Goal: Transaction & Acquisition: Purchase product/service

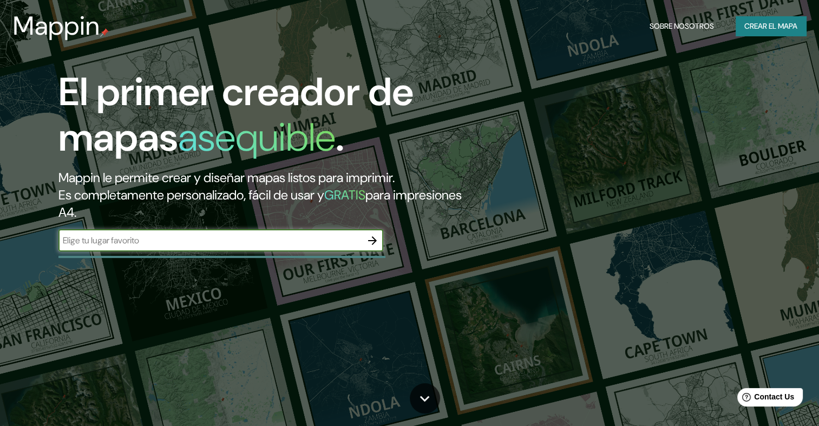
click at [188, 234] on input "text" at bounding box center [209, 240] width 303 height 12
type input "p"
type input "México"
click at [372, 241] on icon "button" at bounding box center [372, 240] width 13 height 13
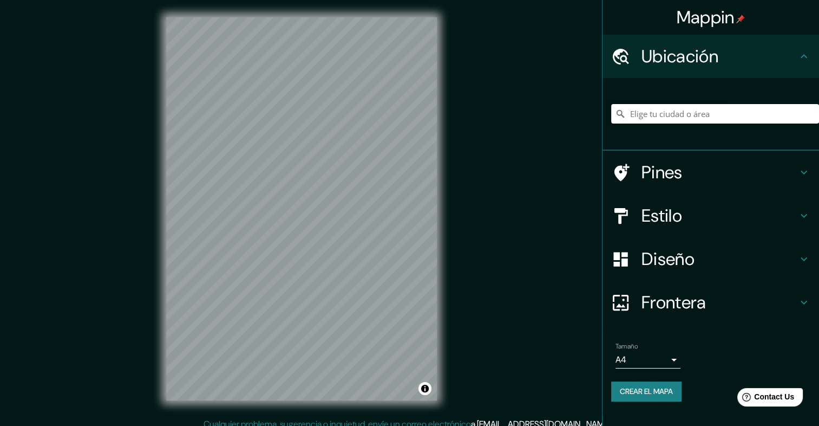
click at [652, 114] on input "Elige tu ciudad o área" at bounding box center [715, 113] width 208 height 19
click at [730, 296] on h4 "Frontera" at bounding box center [720, 302] width 156 height 22
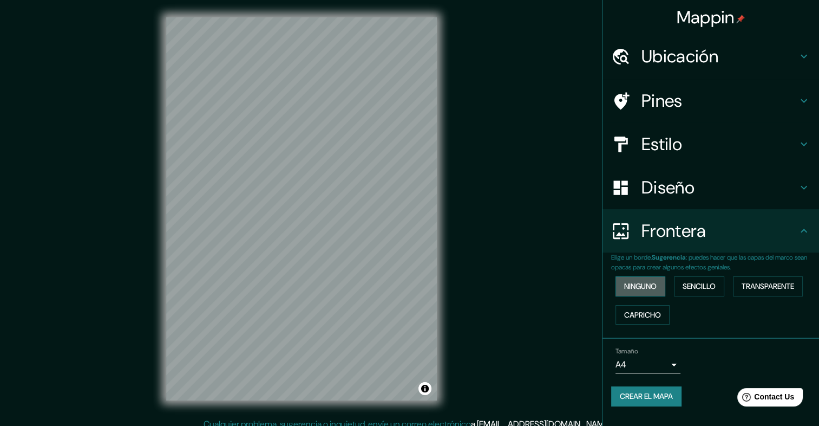
click at [656, 287] on font "Ninguno" at bounding box center [640, 286] width 32 height 14
click at [692, 284] on font "Sencillo" at bounding box center [699, 286] width 33 height 14
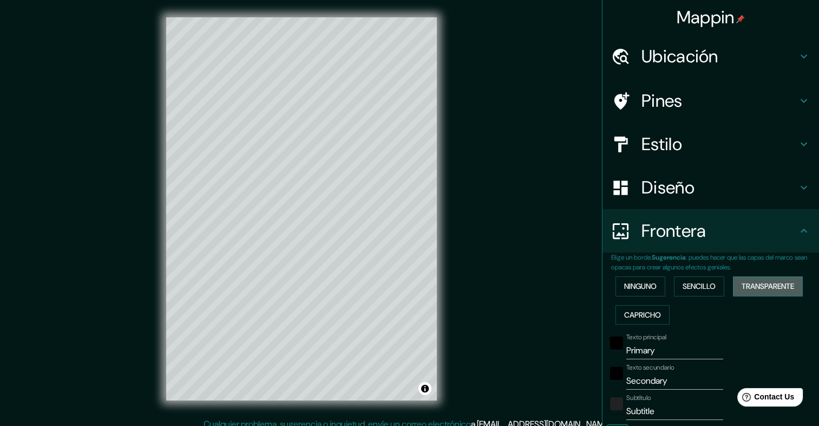
click at [759, 283] on font "Transparente" at bounding box center [768, 286] width 53 height 14
drag, startPoint x: 659, startPoint y: 285, endPoint x: 654, endPoint y: 284, distance: 5.5
click at [658, 285] on div "Ninguno Sencillo Transparente Capricho" at bounding box center [715, 300] width 208 height 57
click at [643, 283] on font "Ninguno" at bounding box center [640, 286] width 32 height 14
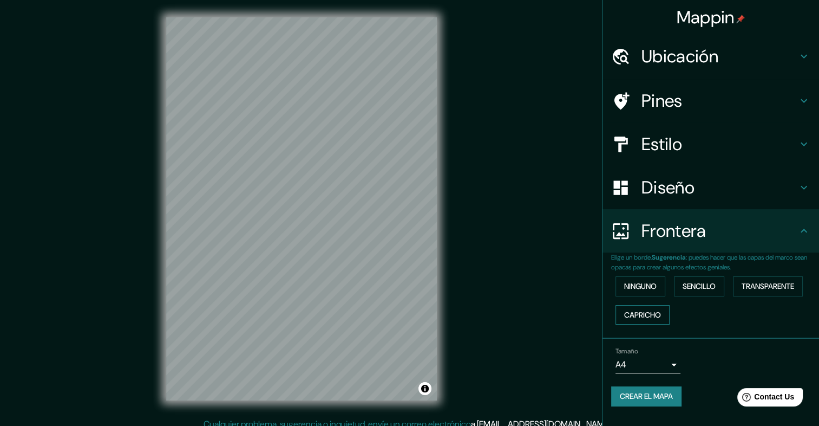
click at [643, 317] on font "Capricho" at bounding box center [642, 315] width 37 height 14
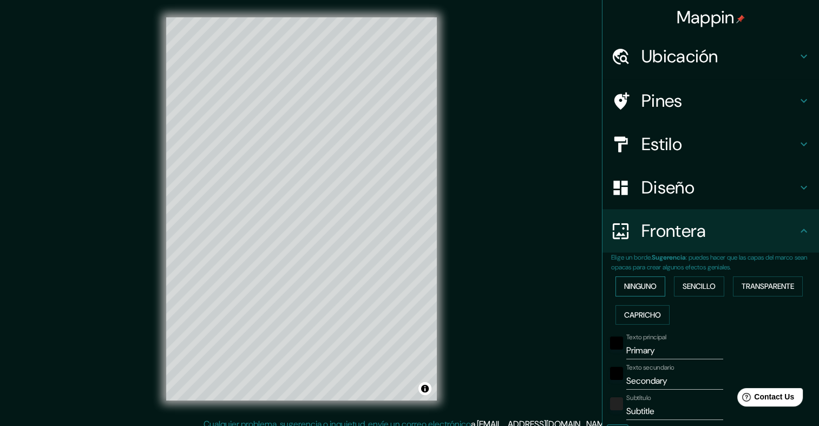
click at [643, 290] on font "Ninguno" at bounding box center [640, 286] width 32 height 14
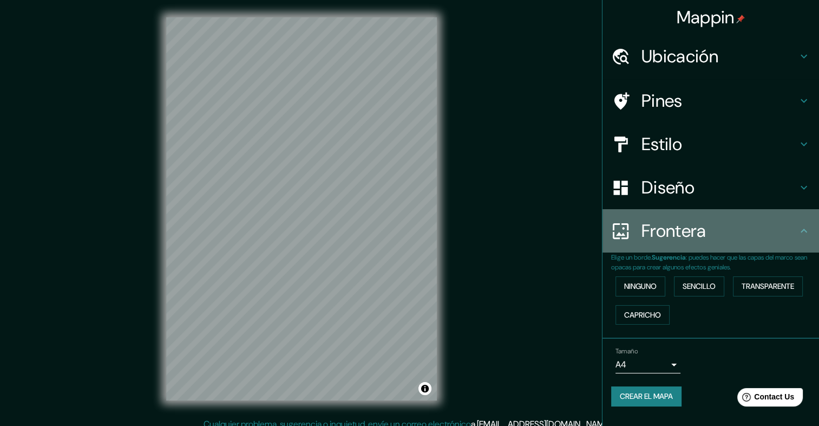
click at [784, 236] on h4 "Frontera" at bounding box center [720, 231] width 156 height 22
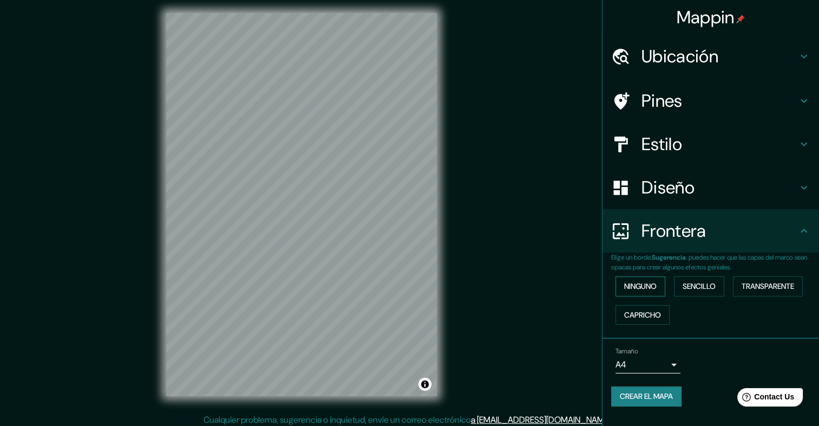
scroll to position [9, 0]
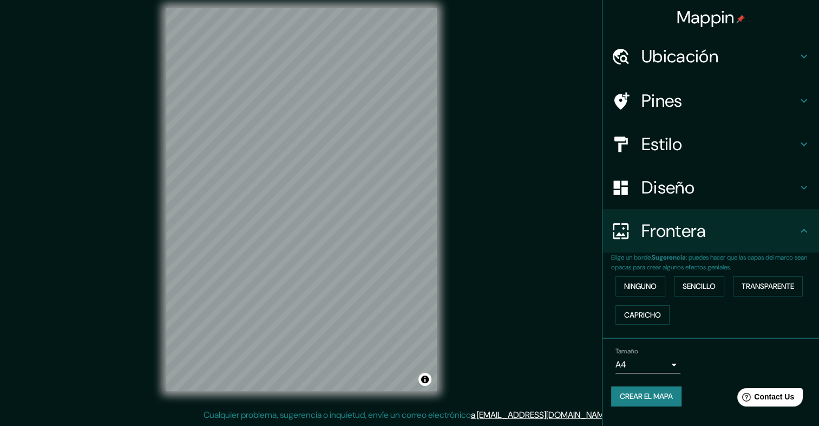
click at [656, 362] on body "Mappin Ubicación Palenque, Chiapas, México Pines Estilo Diseño Frontera Elige u…" at bounding box center [409, 204] width 819 height 426
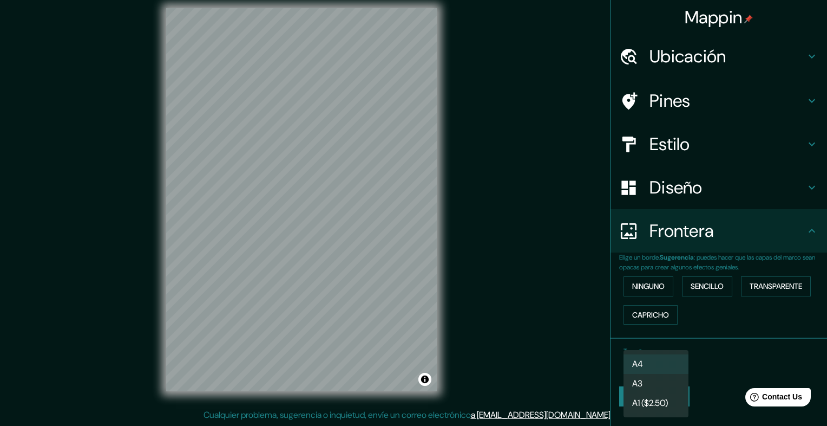
click at [704, 342] on div at bounding box center [413, 213] width 827 height 426
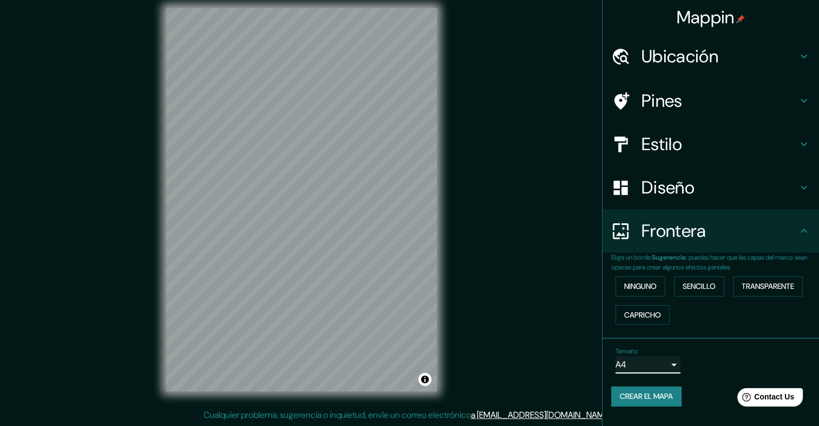
scroll to position [0, 0]
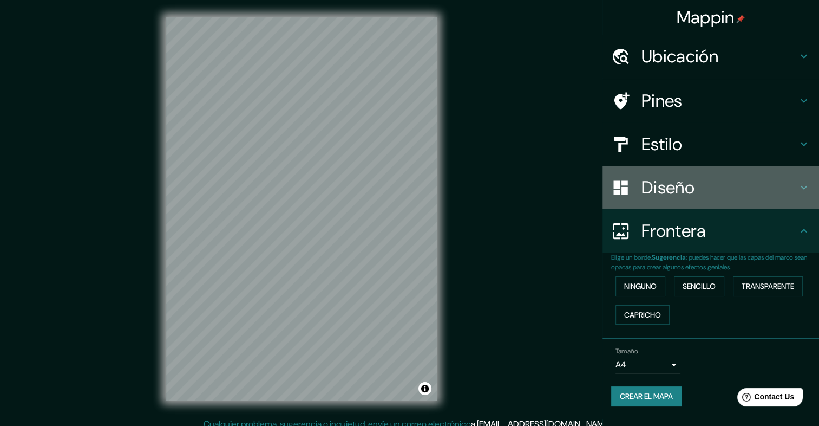
click at [664, 197] on h4 "Diseño" at bounding box center [720, 187] width 156 height 22
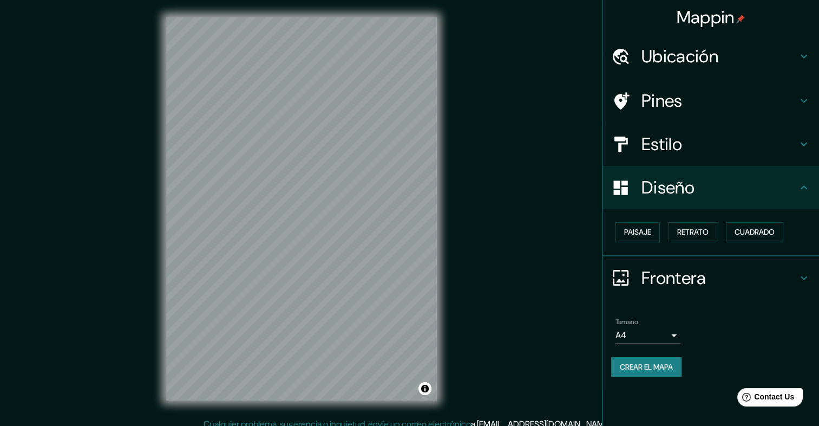
click at [669, 147] on h4 "Estilo" at bounding box center [720, 144] width 156 height 22
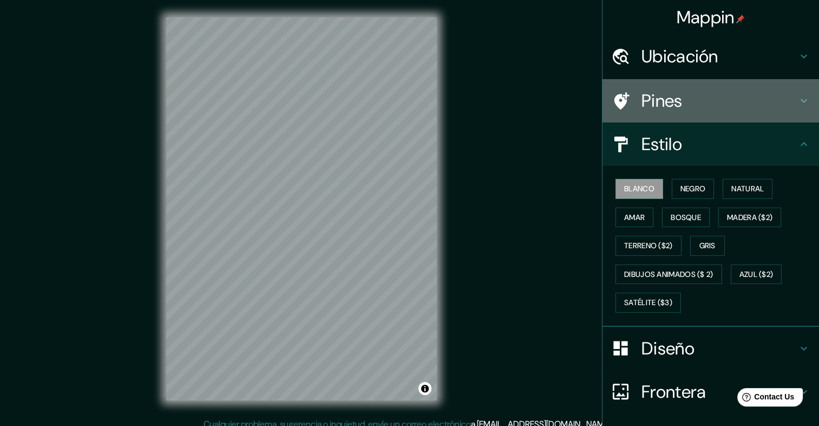
click at [684, 110] on h4 "Pines" at bounding box center [720, 101] width 156 height 22
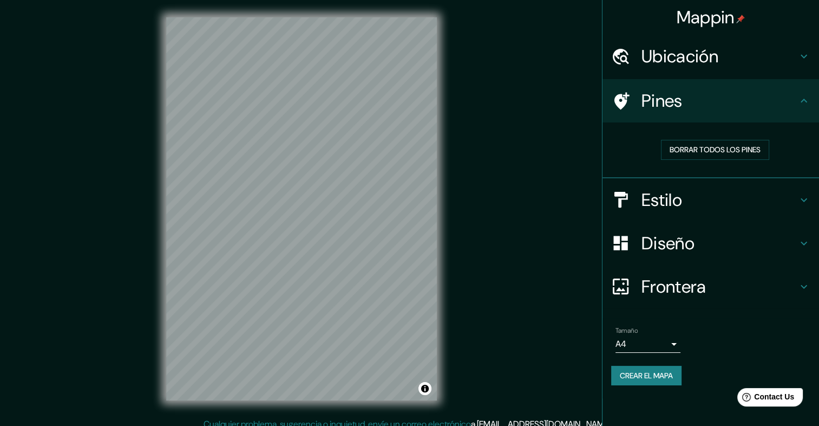
click at [708, 62] on h4 "Ubicación" at bounding box center [720, 56] width 156 height 22
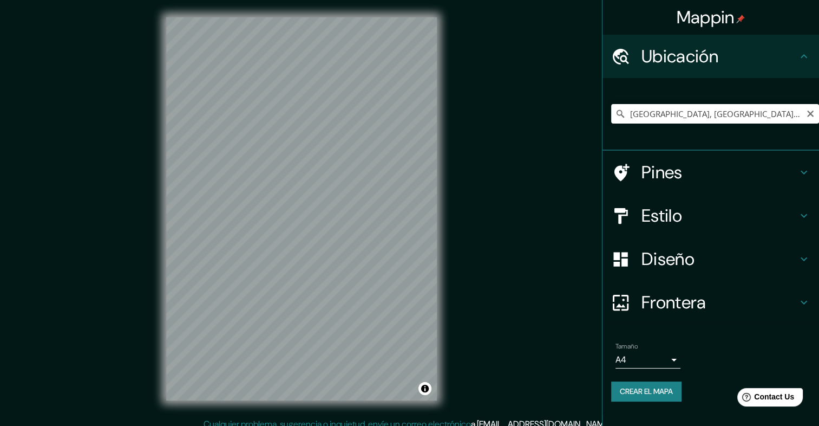
click at [622, 116] on icon at bounding box center [620, 113] width 11 height 11
click at [764, 116] on input "[GEOGRAPHIC_DATA], [GEOGRAPHIC_DATA], [GEOGRAPHIC_DATA]" at bounding box center [715, 113] width 208 height 19
click at [736, 117] on input "[GEOGRAPHIC_DATA], [GEOGRAPHIC_DATA], [GEOGRAPHIC_DATA]" at bounding box center [715, 113] width 208 height 19
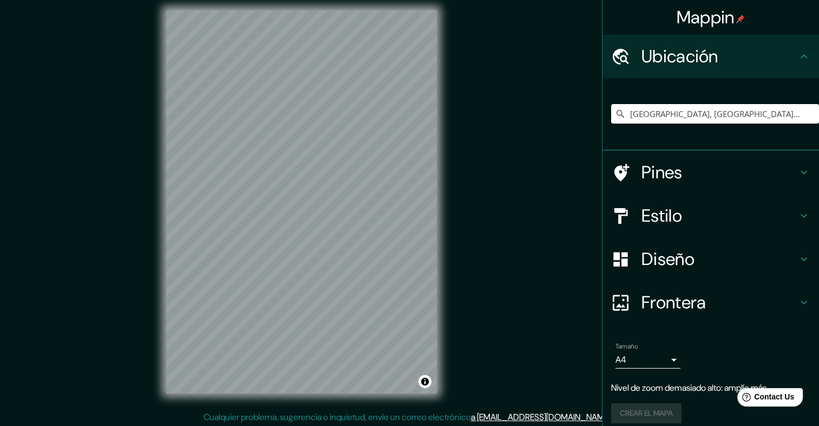
scroll to position [9, 0]
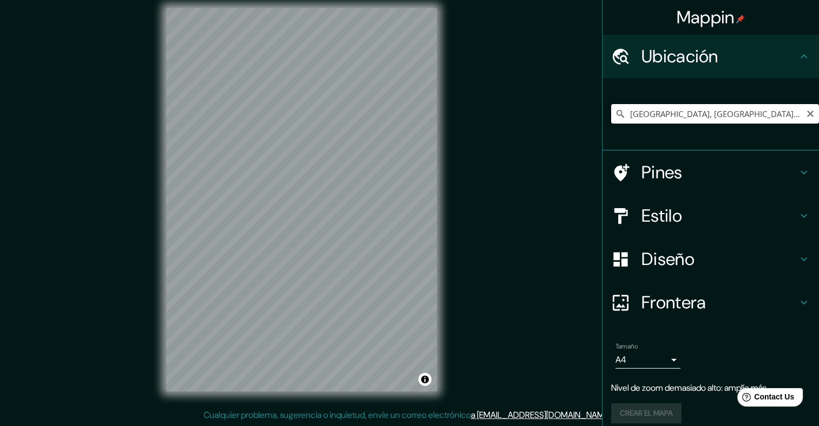
click at [761, 114] on input "[GEOGRAPHIC_DATA], [GEOGRAPHIC_DATA], [GEOGRAPHIC_DATA]" at bounding box center [715, 113] width 208 height 19
click at [760, 114] on input "[GEOGRAPHIC_DATA], [GEOGRAPHIC_DATA], [GEOGRAPHIC_DATA]" at bounding box center [715, 113] width 208 height 19
click at [673, 116] on input "[GEOGRAPHIC_DATA], [GEOGRAPHIC_DATA], [GEOGRAPHIC_DATA]" at bounding box center [715, 113] width 208 height 19
click at [751, 109] on input "[GEOGRAPHIC_DATA], [GEOGRAPHIC_DATA], [GEOGRAPHIC_DATA]" at bounding box center [715, 113] width 208 height 19
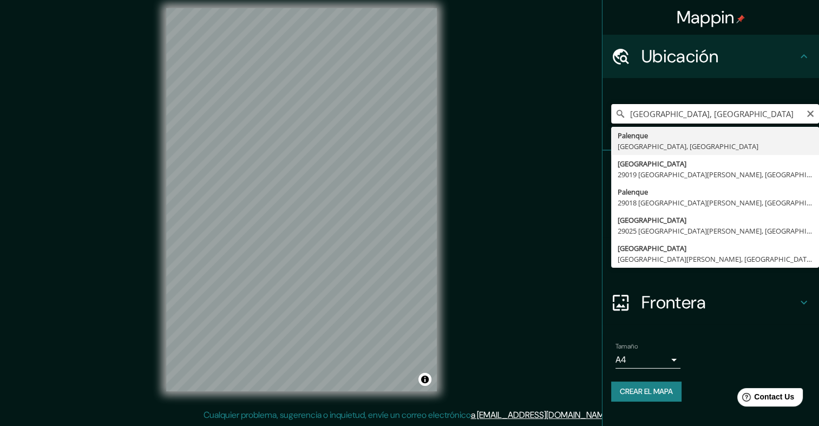
type input "[GEOGRAPHIC_DATA], [GEOGRAPHIC_DATA], [GEOGRAPHIC_DATA]"
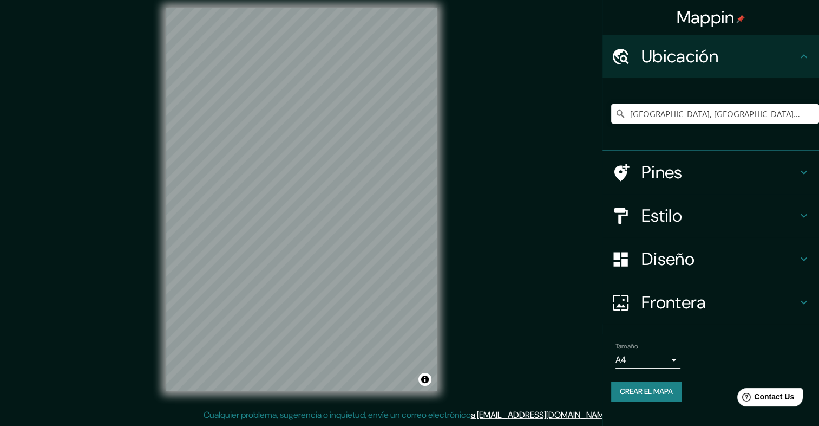
scroll to position [0, 0]
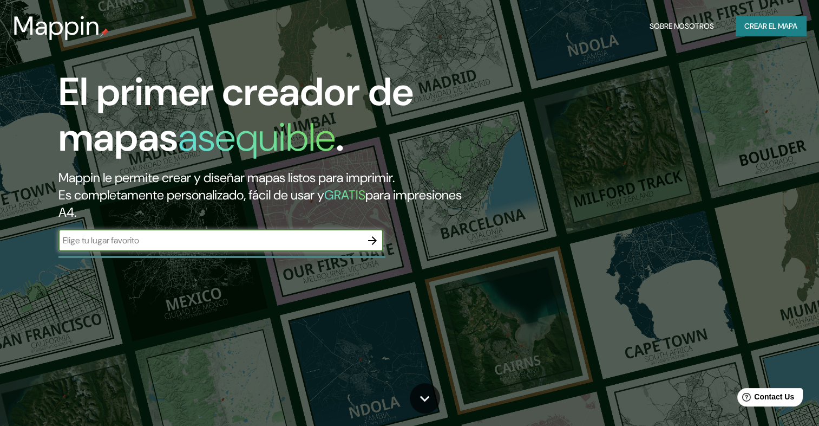
click at [307, 240] on input "text" at bounding box center [209, 240] width 303 height 12
type input "p"
type input "m"
type input "[GEOGRAPHIC_DATA] [GEOGRAPHIC_DATA]"
click at [376, 234] on icon "button" at bounding box center [372, 240] width 13 height 13
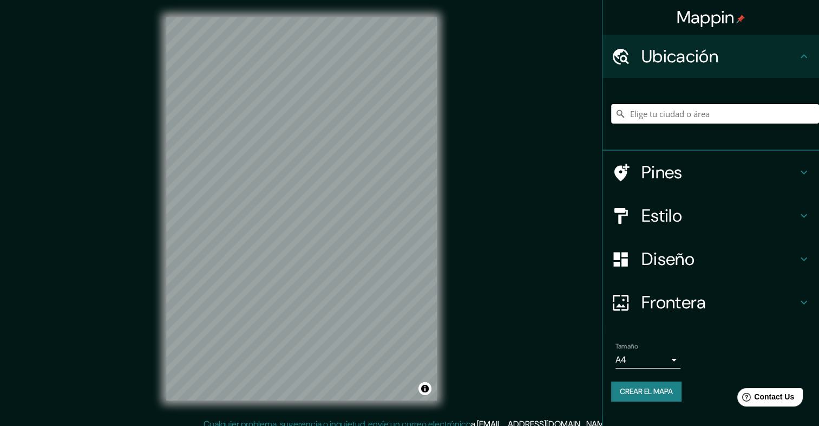
click at [628, 112] on input "Elige tu ciudad o área" at bounding box center [715, 113] width 208 height 19
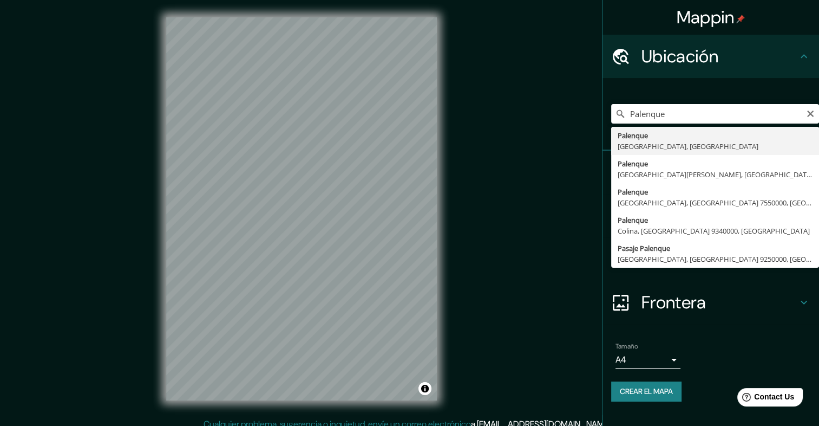
type input "[GEOGRAPHIC_DATA], [GEOGRAPHIC_DATA], [GEOGRAPHIC_DATA]"
